Goal: Transaction & Acquisition: Purchase product/service

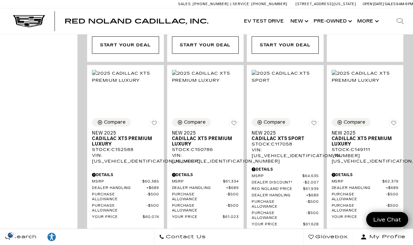
scroll to position [465, 0]
click at [108, 147] on span "Cadillac XT5 Premium Luxury" at bounding box center [123, 141] width 62 height 11
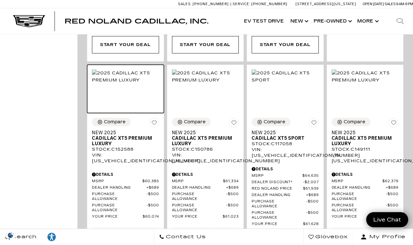
click at [108, 84] on img at bounding box center [125, 77] width 67 height 14
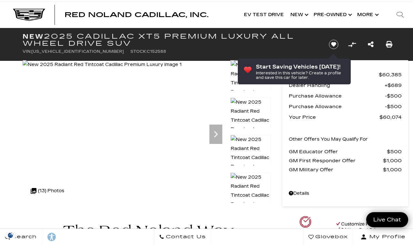
click at [105, 69] on img at bounding box center [102, 64] width 159 height 9
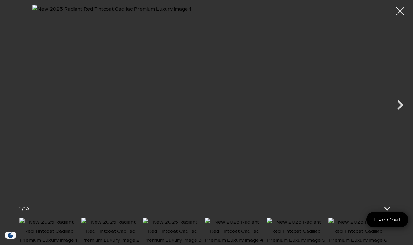
click at [398, 106] on icon "Next" at bounding box center [399, 104] width 19 height 19
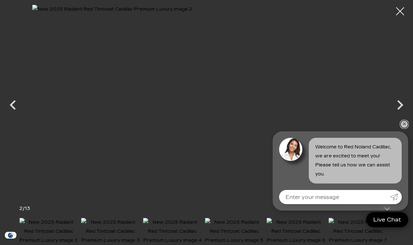
click at [401, 126] on link "✕" at bounding box center [404, 125] width 8 height 8
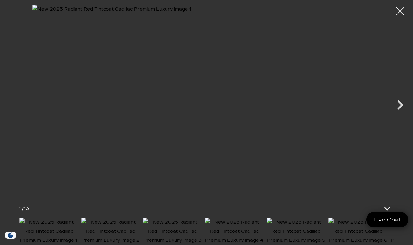
click at [400, 106] on icon "Next" at bounding box center [400, 105] width 6 height 10
click at [400, 110] on icon "Next" at bounding box center [400, 105] width 6 height 10
click at [401, 110] on icon "Next" at bounding box center [400, 105] width 6 height 10
click at [400, 115] on icon "Next" at bounding box center [399, 104] width 19 height 19
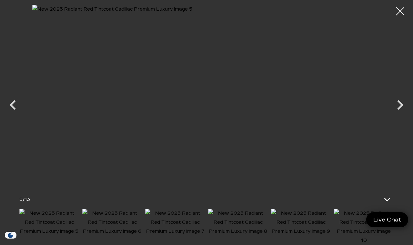
click at [400, 115] on icon "Next" at bounding box center [399, 104] width 19 height 19
click at [399, 110] on icon "Next" at bounding box center [400, 105] width 6 height 10
click at [401, 113] on icon "Next" at bounding box center [399, 104] width 19 height 19
click at [397, 115] on icon "Next" at bounding box center [399, 104] width 19 height 19
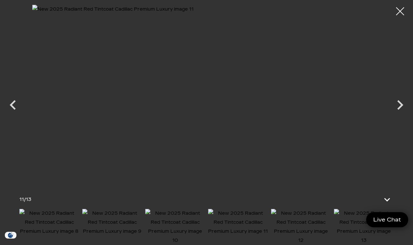
click at [399, 110] on icon "Next" at bounding box center [400, 105] width 6 height 10
click at [397, 115] on icon "Next" at bounding box center [399, 104] width 19 height 19
click at [345, 122] on img at bounding box center [206, 99] width 348 height 189
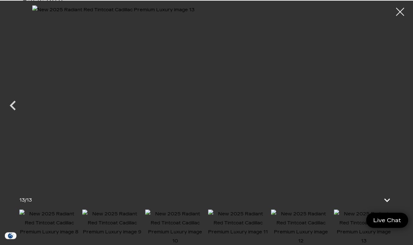
click at [401, 9] on div at bounding box center [400, 11] width 16 height 16
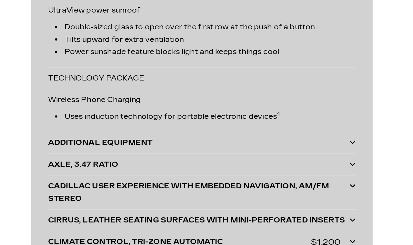
scroll to position [1733, 0]
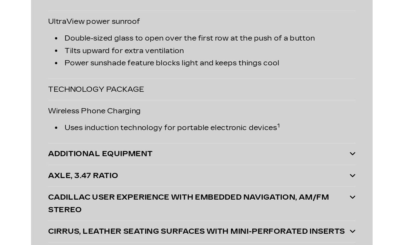
click at [258, 150] on icon at bounding box center [256, 152] width 5 height 5
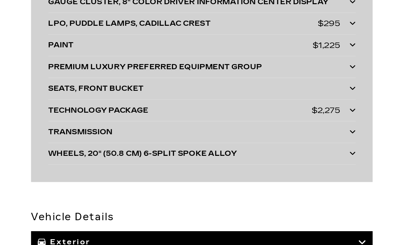
scroll to position [2118, 0]
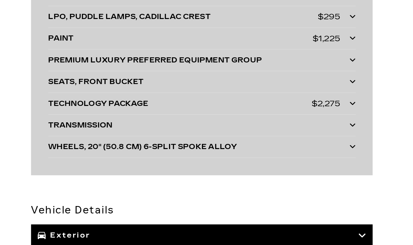
click at [254, 122] on icon at bounding box center [256, 124] width 5 height 5
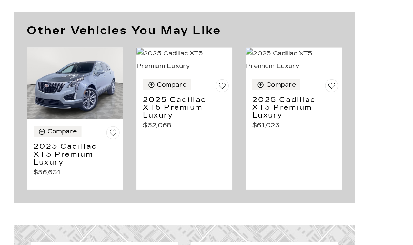
scroll to position [3281, 0]
click at [38, 153] on h3 "2025 Cadillac XT5 Premium Luxury" at bounding box center [62, 161] width 50 height 17
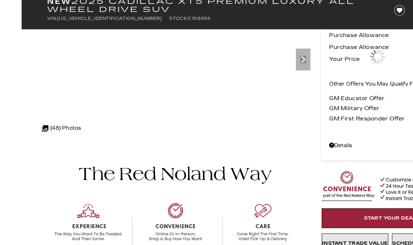
scroll to position [73, 0]
